Goal: Task Accomplishment & Management: Complete application form

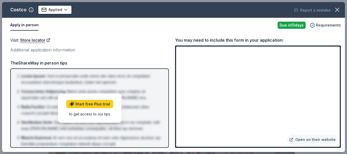
scroll to position [127, 0]
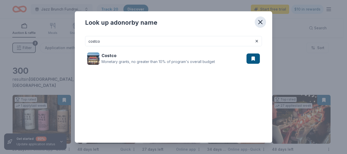
click at [264, 20] on button "button" at bounding box center [260, 21] width 11 height 11
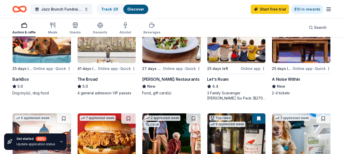
scroll to position [103, 0]
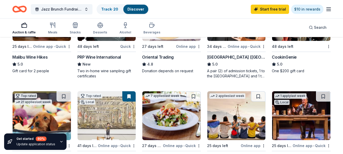
click at [39, 139] on div "80 %" at bounding box center [41, 138] width 11 height 5
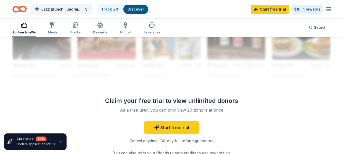
scroll to position [538, 0]
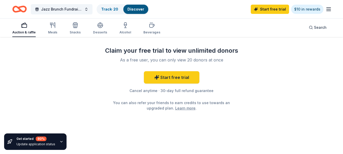
click at [328, 10] on icon "button" at bounding box center [329, 9] width 6 height 6
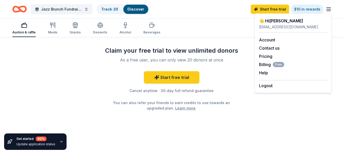
click at [259, 26] on div "👋 Hi Linda llucks@vchcorp.org Account Contact us Pricing Billing Free Help Earn…" at bounding box center [293, 53] width 77 height 80
click at [277, 28] on div "llucks@vchcorp.org" at bounding box center [293, 27] width 68 height 6
click at [209, 34] on div "Auction & raffle Meals Snacks Desserts Alcohol Beverages Search" at bounding box center [171, 27] width 318 height 19
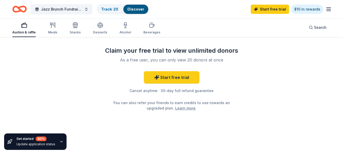
click at [27, 30] on div "Auction & raffle" at bounding box center [23, 28] width 23 height 12
click at [57, 141] on div "Get started 80 % Update application status" at bounding box center [35, 141] width 62 height 16
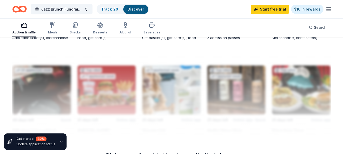
scroll to position [359, 0]
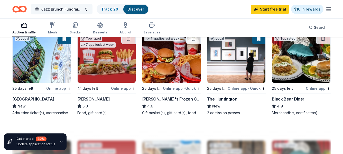
click at [80, 8] on span "Jazz Brunch Fundraiser" at bounding box center [61, 9] width 41 height 6
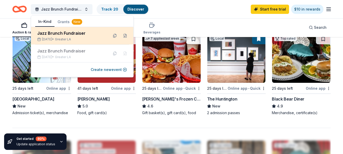
click at [44, 39] on div "Oct 05, 2025 • Greater LA" at bounding box center [70, 39] width 67 height 4
drag, startPoint x: 68, startPoint y: 36, endPoint x: 60, endPoint y: 34, distance: 8.6
click at [61, 34] on div "Jazz Brunch Fundraiser" at bounding box center [70, 33] width 67 height 6
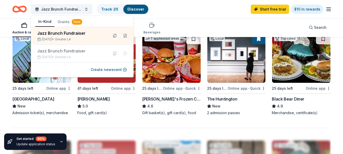
click at [330, 11] on line "button" at bounding box center [329, 11] width 4 height 0
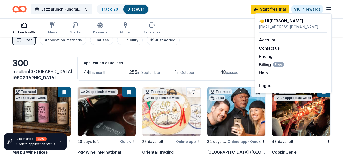
scroll to position [0, 0]
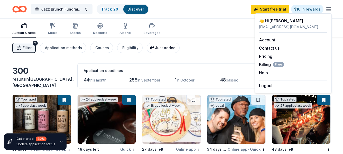
click at [163, 47] on span "Just added" at bounding box center [165, 47] width 21 height 4
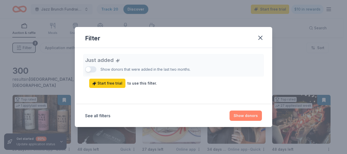
click at [252, 113] on button "Show donors" at bounding box center [246, 116] width 32 height 10
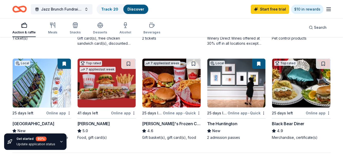
scroll to position [334, 0]
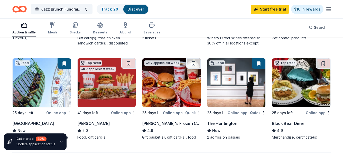
click at [242, 77] on img at bounding box center [236, 82] width 58 height 49
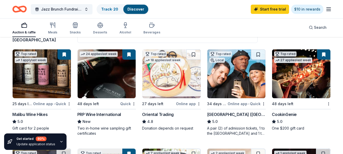
scroll to position [77, 0]
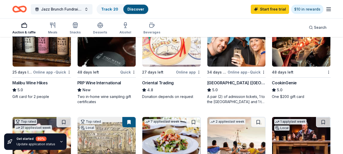
click at [39, 75] on div "Online app • Quick" at bounding box center [52, 72] width 38 height 6
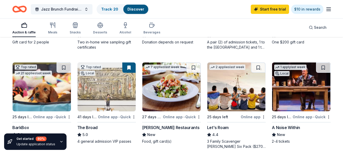
scroll to position [180, 0]
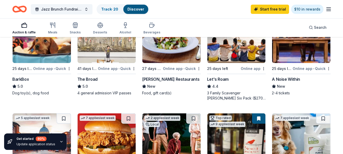
click at [86, 71] on div "41 days left" at bounding box center [87, 69] width 20 height 6
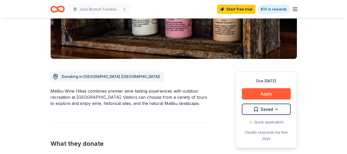
scroll to position [154, 0]
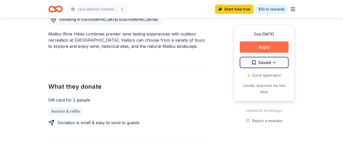
click at [258, 46] on button "Apply" at bounding box center [264, 46] width 49 height 11
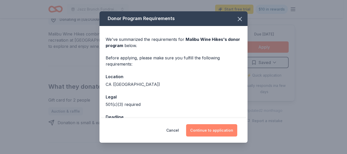
click at [223, 128] on button "Continue to application" at bounding box center [211, 130] width 51 height 12
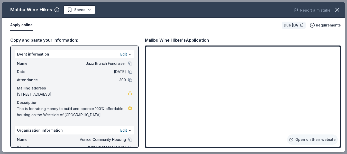
click at [98, 139] on span "Venice Community Housing" at bounding box center [88, 139] width 75 height 6
click at [90, 139] on span "Venice Community Housing" at bounding box center [88, 139] width 75 height 6
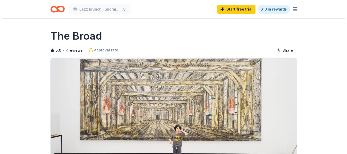
scroll to position [103, 0]
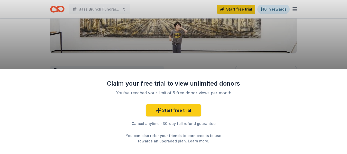
click at [279, 11] on div "Claim your free trial to view unlimited donors You've reached your limit of 5 f…" at bounding box center [173, 77] width 347 height 154
